Goal: Navigation & Orientation: Go to known website

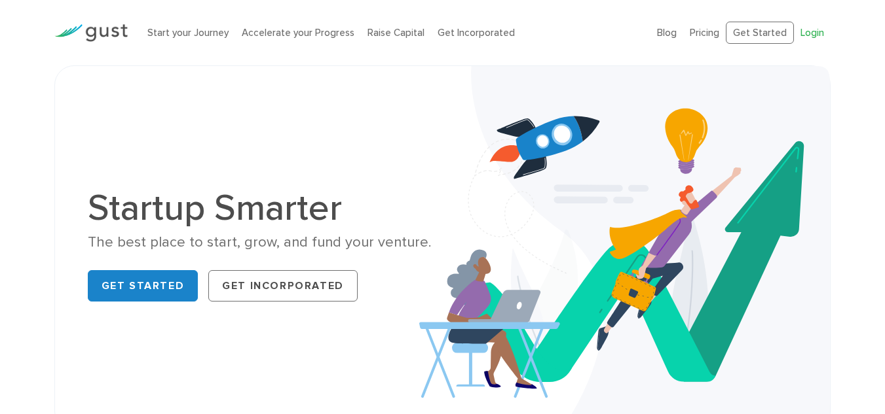
click at [812, 35] on link "Login" at bounding box center [812, 33] width 24 height 12
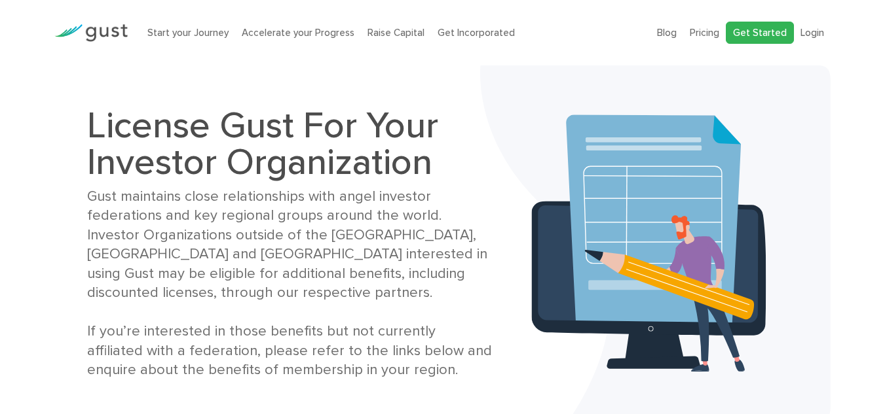
click at [758, 37] on link "Get Started" at bounding box center [760, 33] width 68 height 23
